Goal: Information Seeking & Learning: Learn about a topic

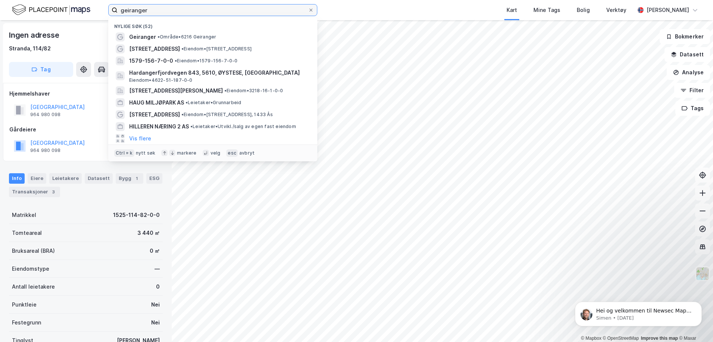
click at [159, 10] on input "geiranger" at bounding box center [213, 9] width 190 height 11
drag, startPoint x: 155, startPoint y: 10, endPoint x: 74, endPoint y: 13, distance: 81.8
click at [74, 13] on div "geiranger Nylige søk (52) Geiranger • Område • [STREET_ADDRESS] • Eiendom • [ST…" at bounding box center [356, 10] width 713 height 20
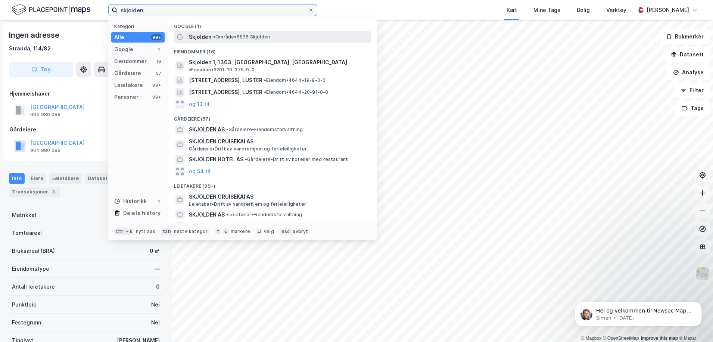
type input "skjolden"
click at [219, 38] on span "• Område • 6876 Skjolden" at bounding box center [241, 37] width 57 height 6
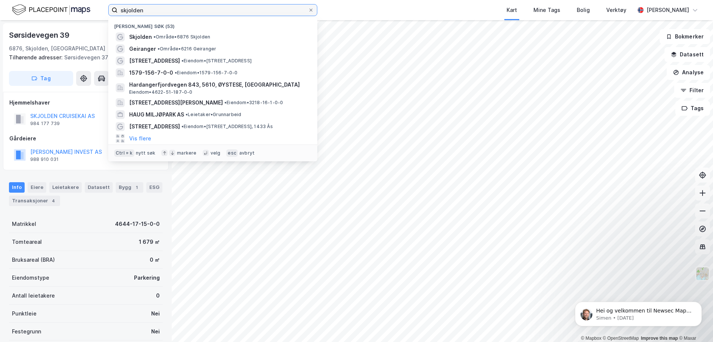
drag, startPoint x: 157, startPoint y: 9, endPoint x: 59, endPoint y: 1, distance: 98.5
click at [59, 1] on div "skjolden Nylige søk (53) Skjolden • Område • 6876 Skjolden Geiranger • Område •…" at bounding box center [356, 10] width 713 height 20
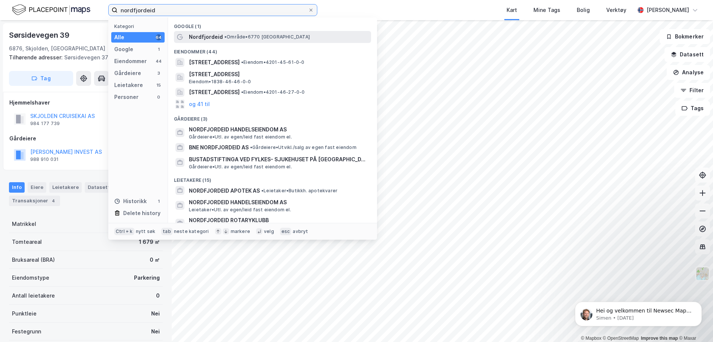
type input "nordfjordeid"
click at [235, 36] on span "• Område • 6770 [GEOGRAPHIC_DATA]" at bounding box center [266, 37] width 85 height 6
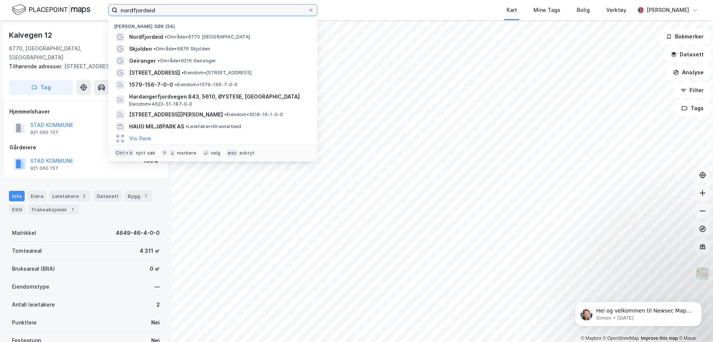
drag, startPoint x: 163, startPoint y: 12, endPoint x: 63, endPoint y: 8, distance: 100.4
click at [63, 8] on div "nordfjordeid Nylige søk (54) [GEOGRAPHIC_DATA] • Område • 6770 Nordfjordeid Skj…" at bounding box center [356, 10] width 713 height 20
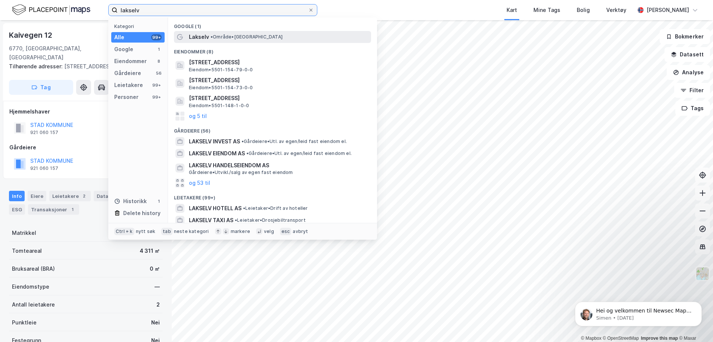
type input "lakselv"
click at [216, 37] on span "• Område • [GEOGRAPHIC_DATA]" at bounding box center [246, 37] width 72 height 6
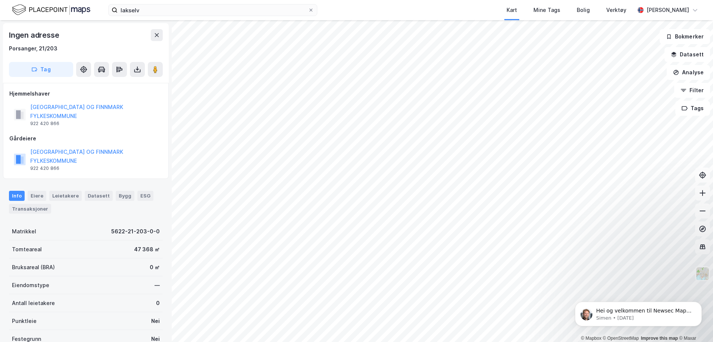
scroll to position [0, 0]
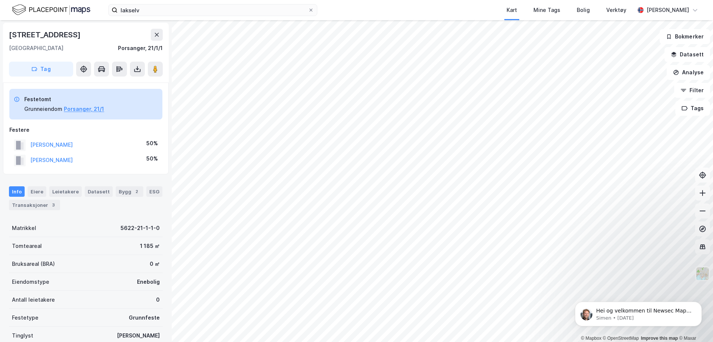
scroll to position [0, 0]
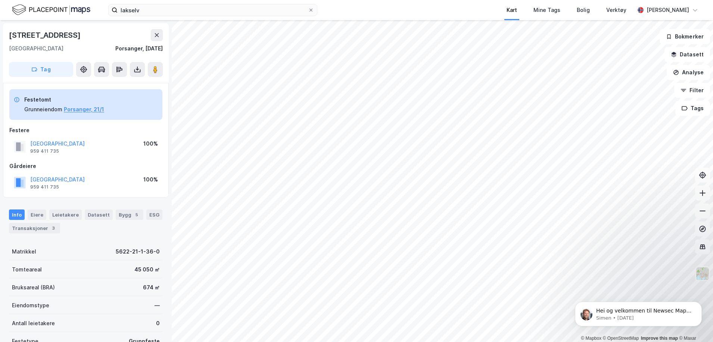
scroll to position [0, 0]
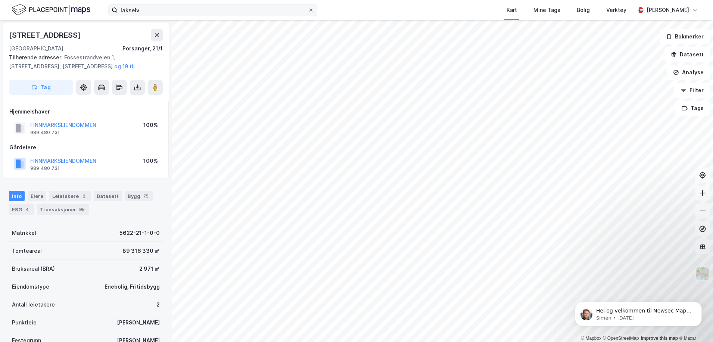
scroll to position [0, 0]
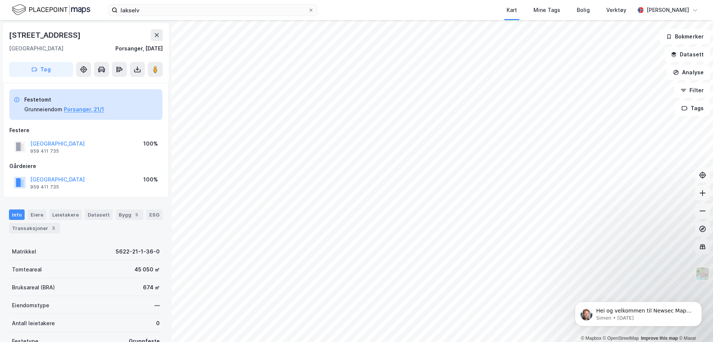
scroll to position [0, 0]
